Goal: Information Seeking & Learning: Learn about a topic

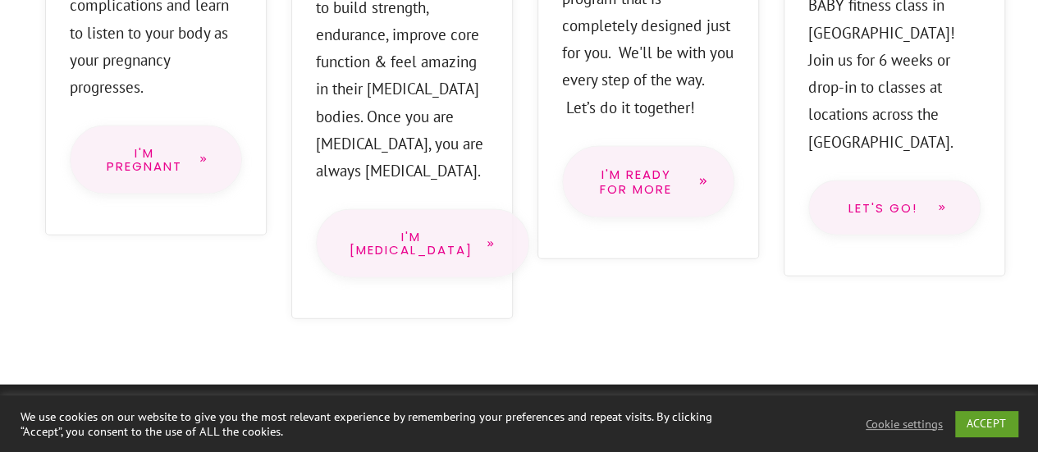
scroll to position [1714, 0]
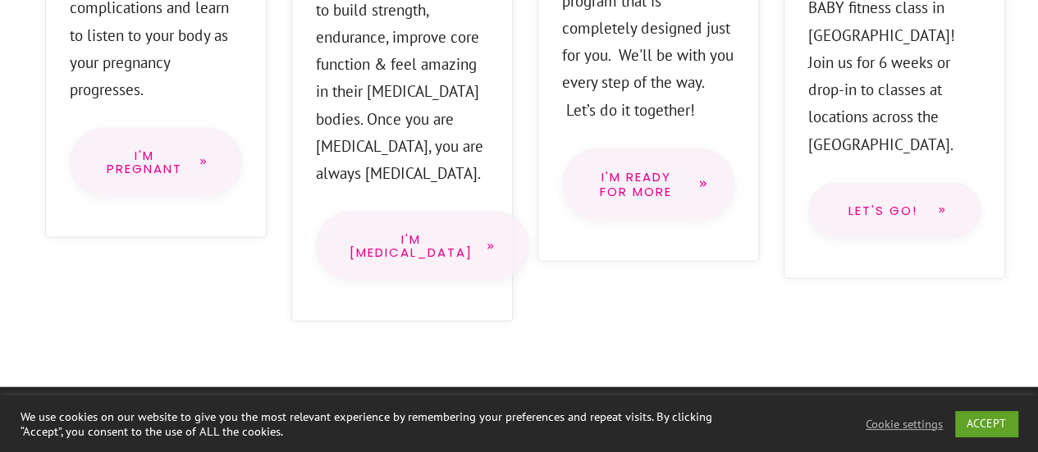
click at [139, 149] on span "I'm Pregnant" at bounding box center [144, 161] width 82 height 25
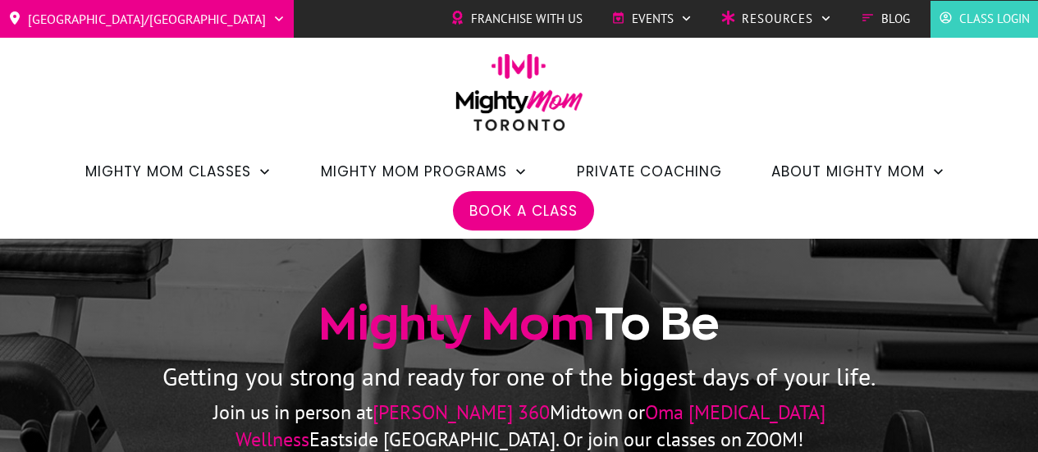
scroll to position [230, 0]
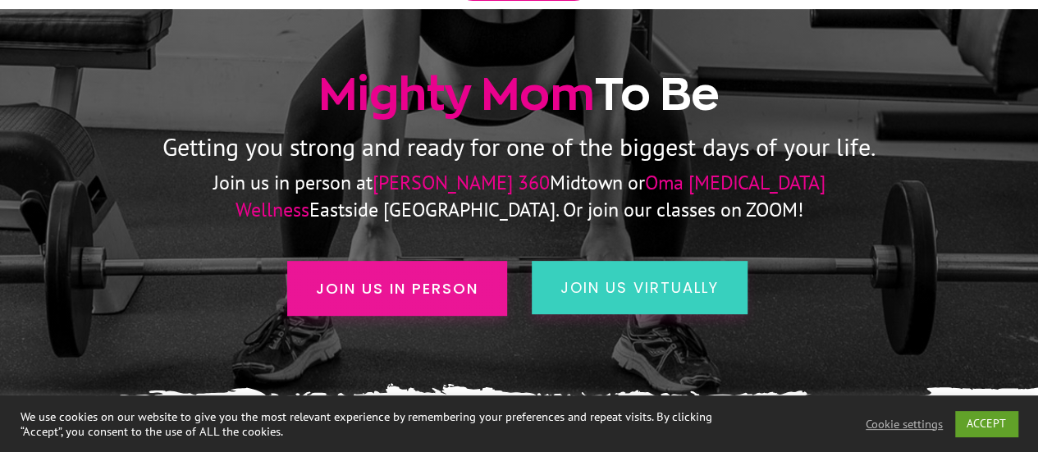
click at [336, 285] on span "Join us in person" at bounding box center [397, 288] width 162 height 22
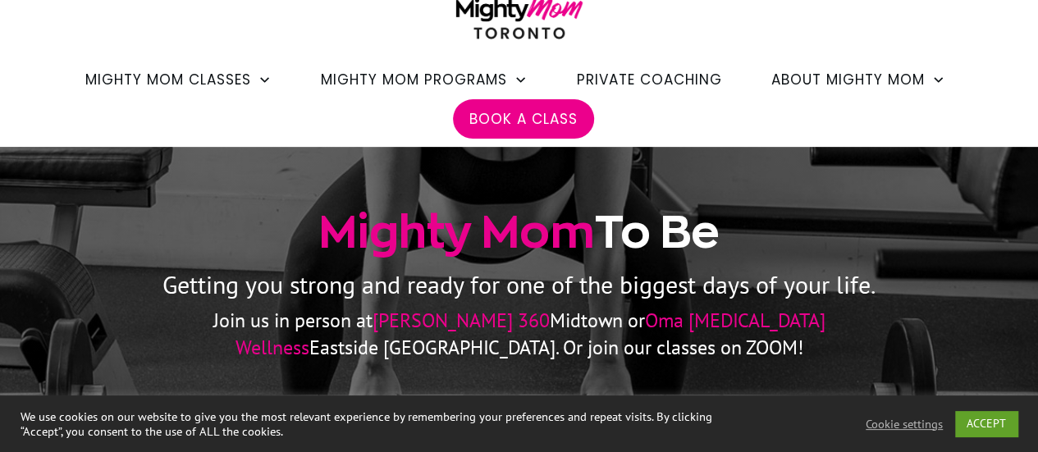
scroll to position [152, 0]
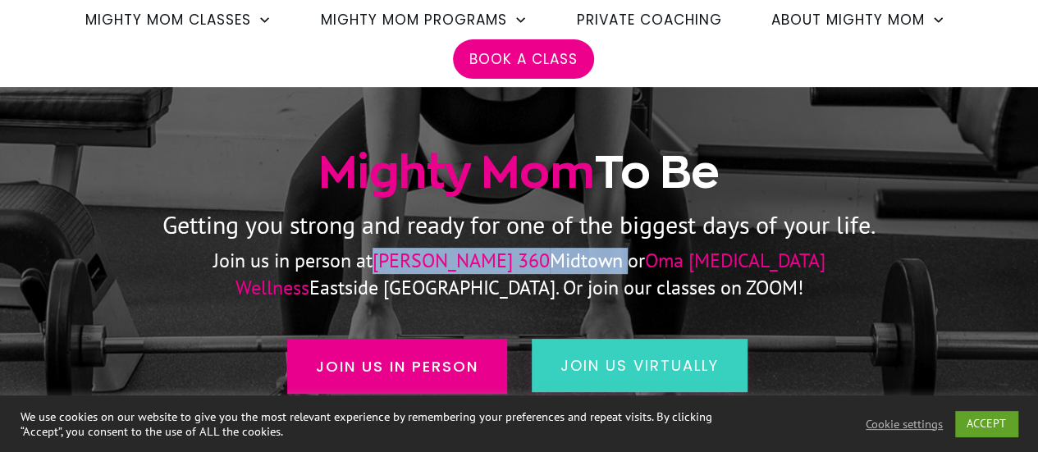
drag, startPoint x: 321, startPoint y: 263, endPoint x: 482, endPoint y: 259, distance: 161.7
click at [482, 259] on p "Join us in person at [PERSON_NAME] 360 Midtown or Oma [MEDICAL_DATA] Wellness E…" at bounding box center [519, 274] width 751 height 53
copy p "[PERSON_NAME] 360 [GEOGRAPHIC_DATA]"
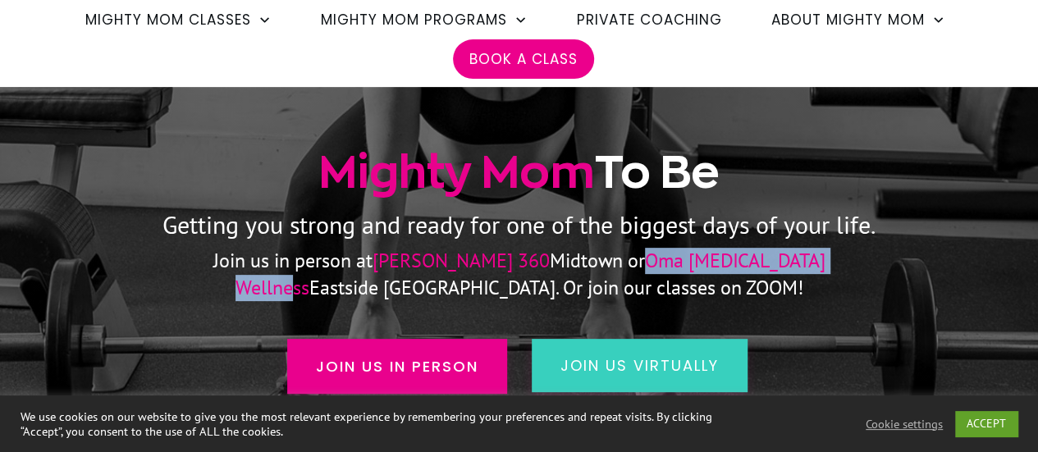
drag, startPoint x: 515, startPoint y: 260, endPoint x: 738, endPoint y: 266, distance: 223.2
click at [738, 266] on p "Join us in person at [PERSON_NAME] 360 Midtown or Oma [MEDICAL_DATA] Wellness E…" at bounding box center [519, 274] width 751 height 53
copy span "Oma [MEDICAL_DATA] Wellness"
